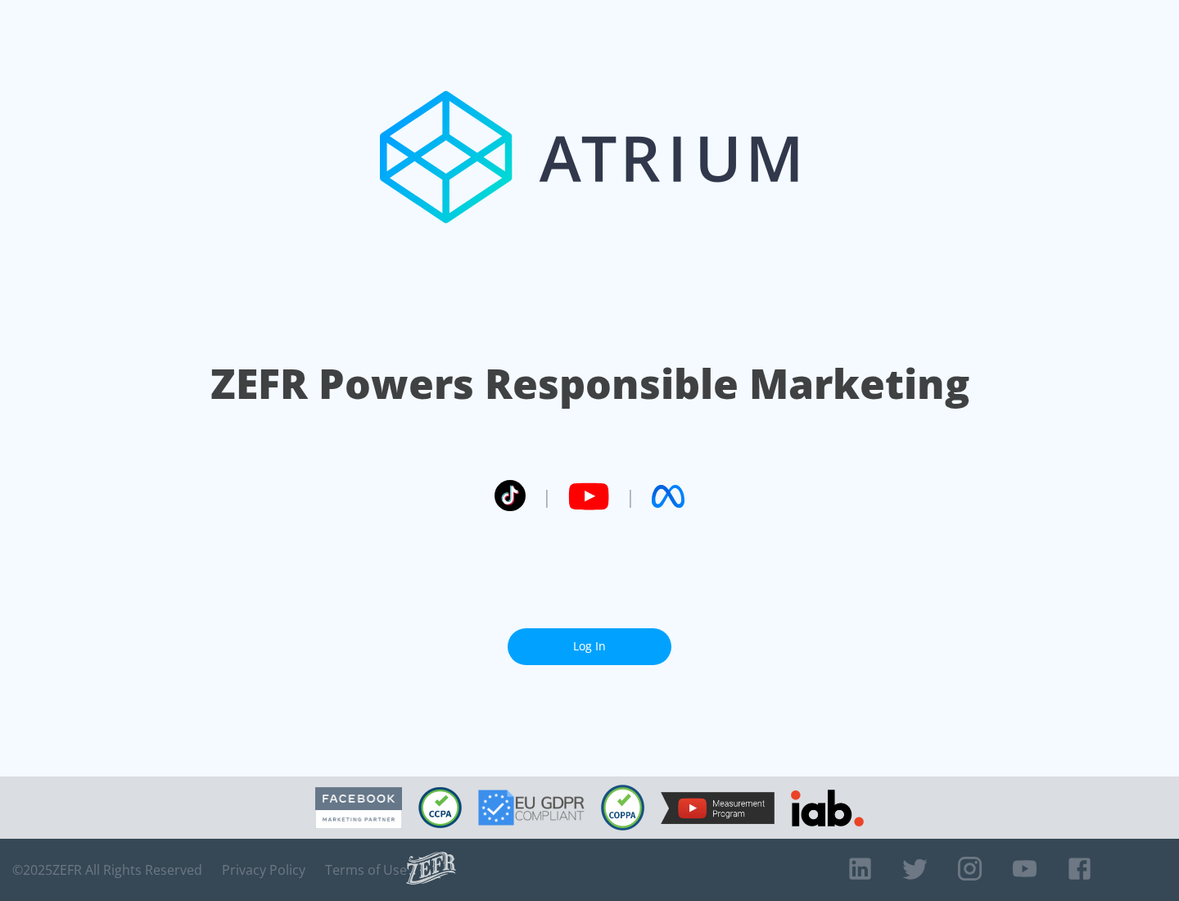
click at [589, 646] on link "Log In" at bounding box center [590, 646] width 164 height 37
